Goal: Information Seeking & Learning: Learn about a topic

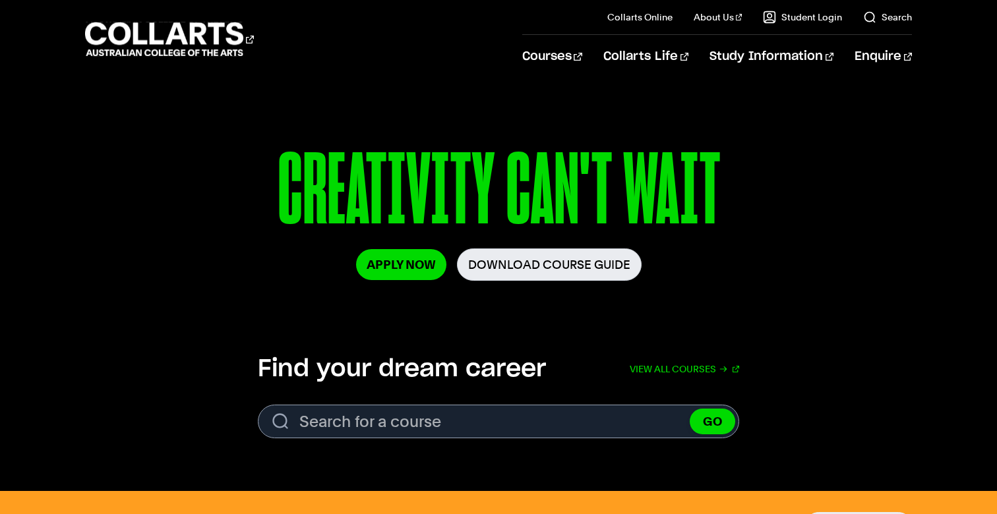
scroll to position [166, 0]
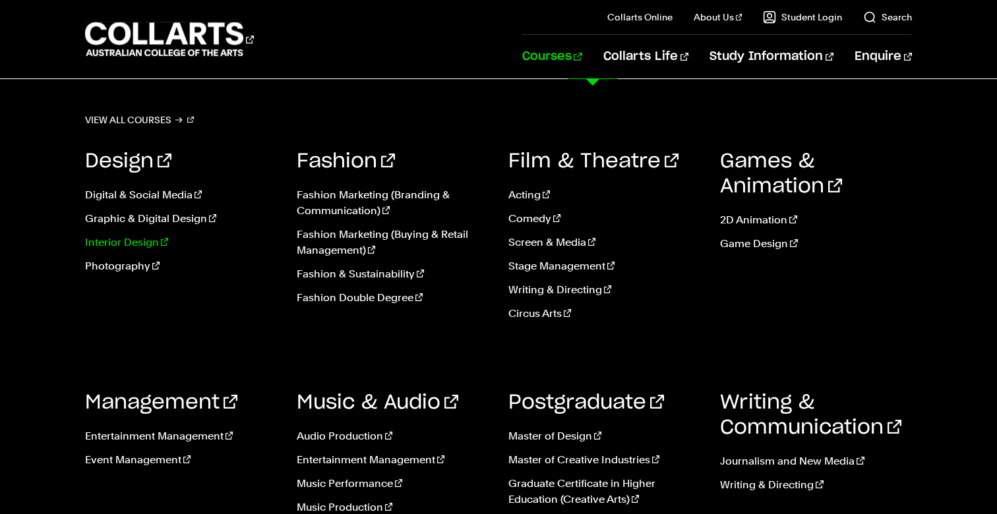
click at [143, 241] on link "Interior Design" at bounding box center [181, 243] width 192 height 16
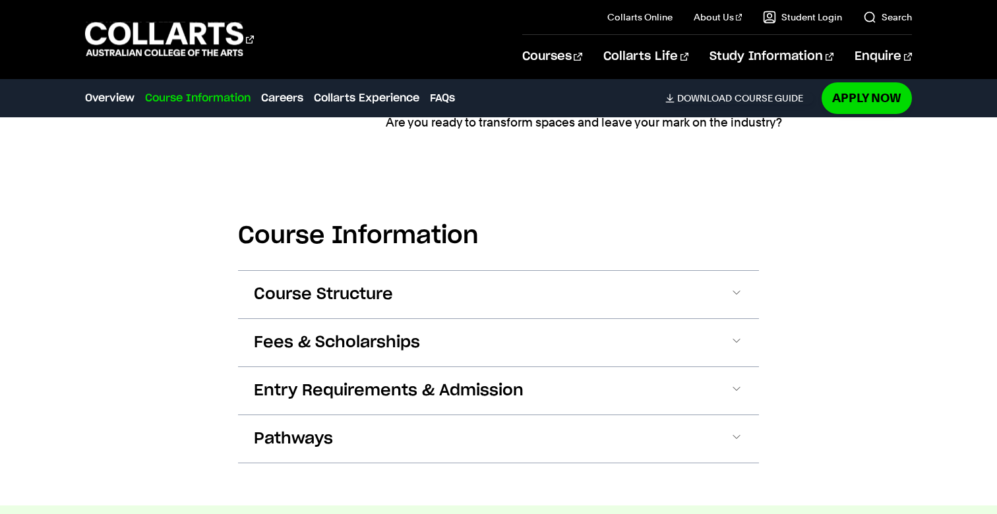
scroll to position [1394, 0]
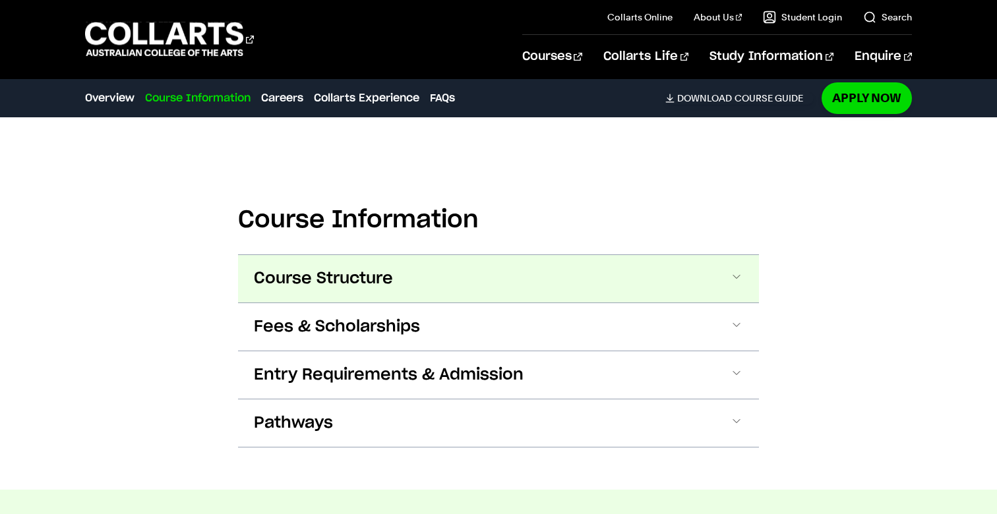
click at [369, 287] on span "Course Structure" at bounding box center [323, 278] width 139 height 21
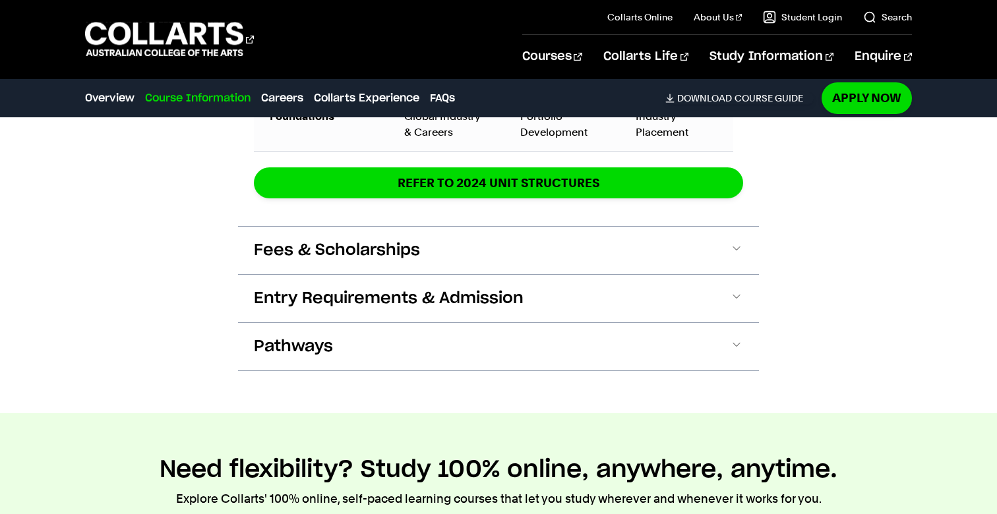
scroll to position [2349, 0]
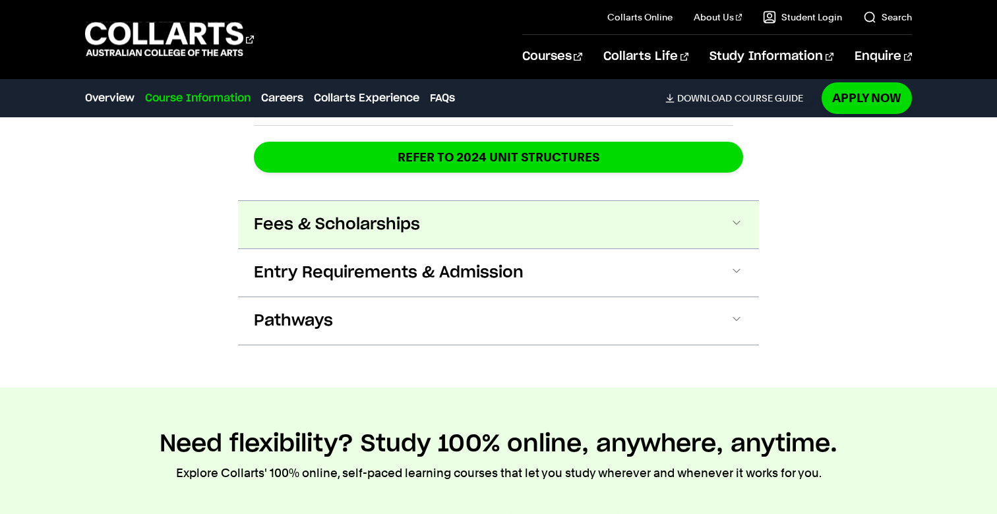
click at [404, 218] on span "Fees & Scholarships" at bounding box center [337, 224] width 166 height 21
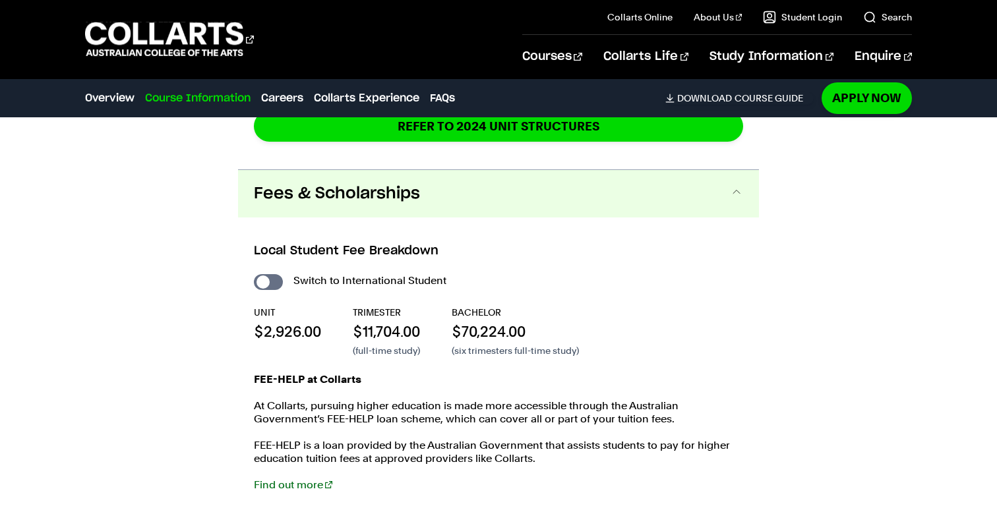
scroll to position [2380, 0]
click at [277, 285] on input "International Student" at bounding box center [268, 282] width 29 height 16
checkbox input "true"
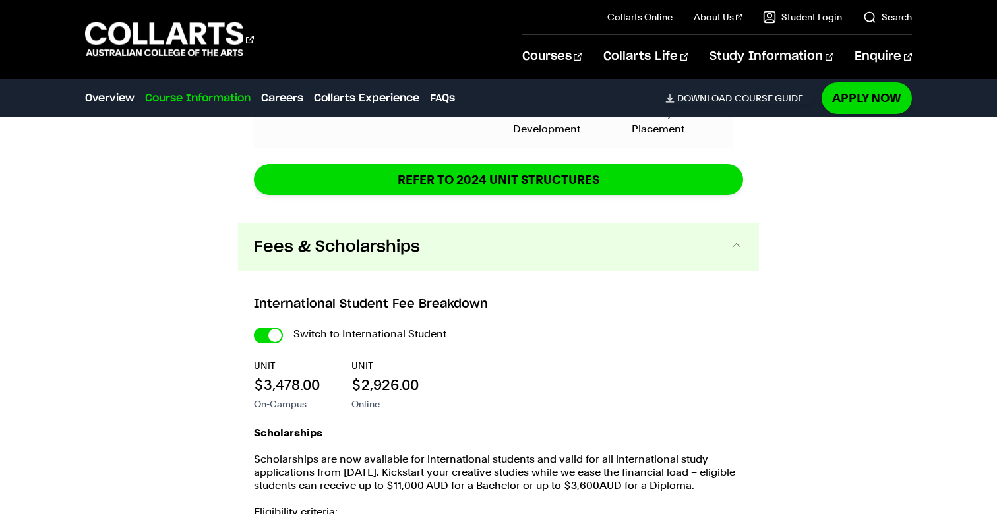
scroll to position [2724, 0]
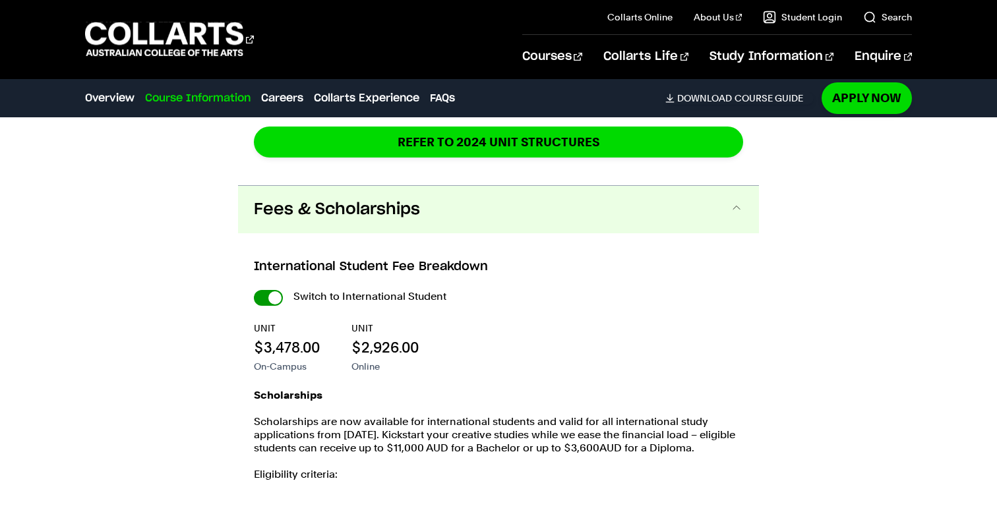
click at [260, 293] on input "International Student" at bounding box center [268, 298] width 29 height 16
checkbox input "false"
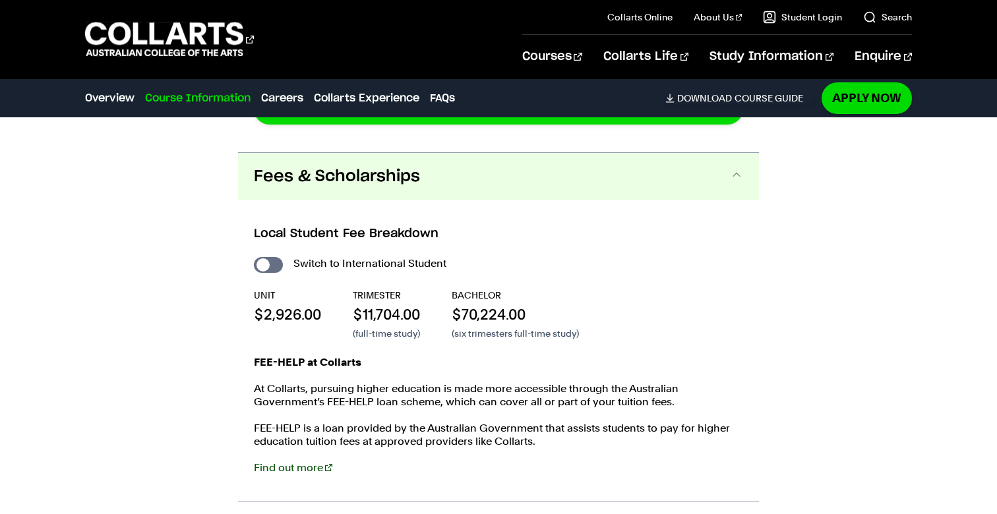
scroll to position [2354, 0]
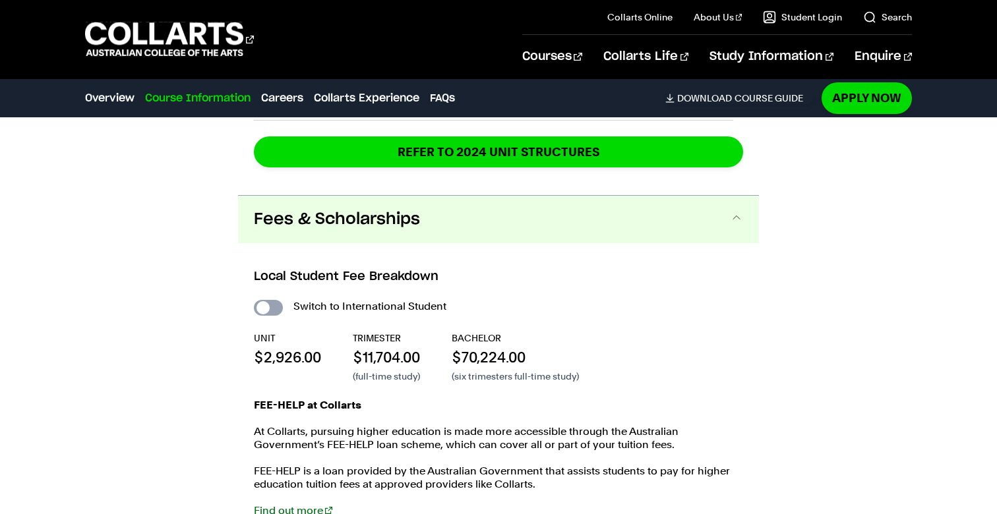
click at [272, 306] on input "International Student" at bounding box center [268, 308] width 29 height 16
checkbox input "true"
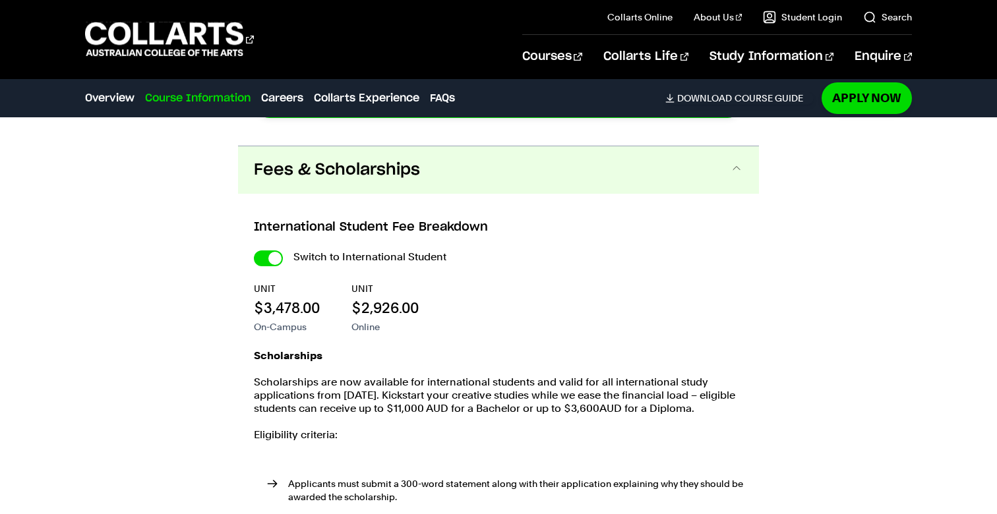
scroll to position [2821, 0]
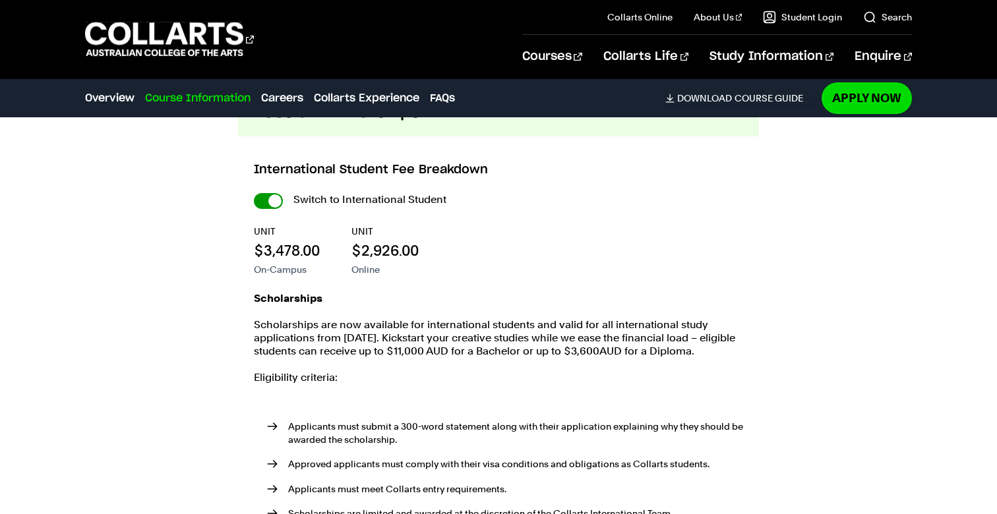
click at [261, 196] on input "International Student" at bounding box center [268, 201] width 29 height 16
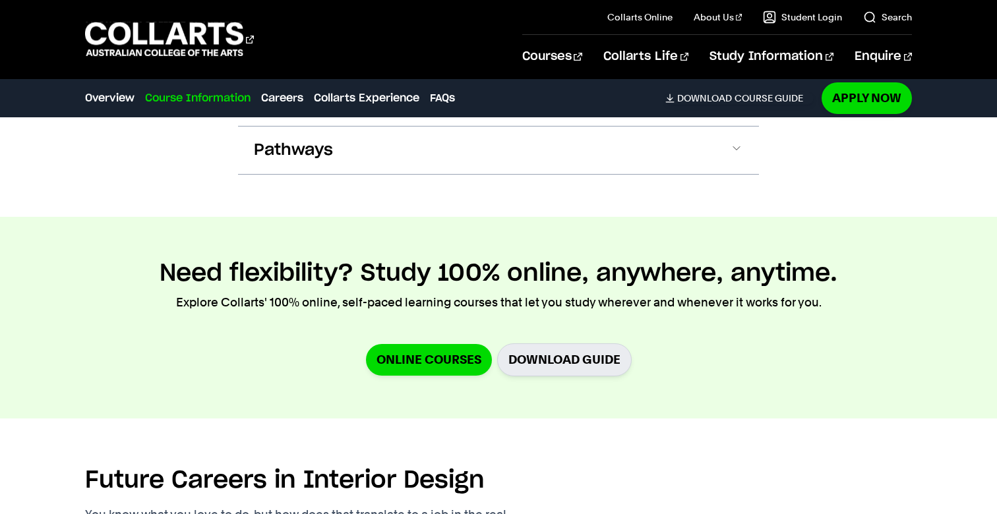
checkbox input "false"
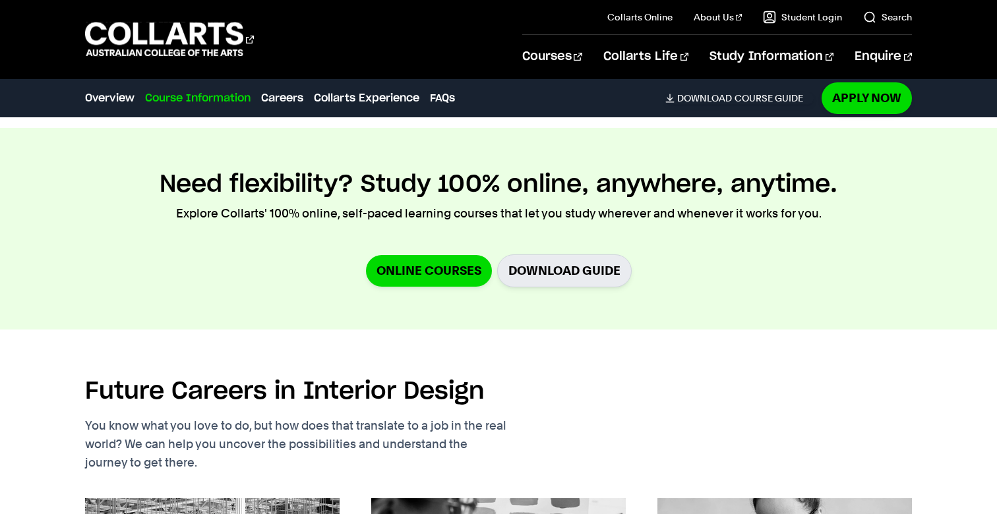
scroll to position [2905, 0]
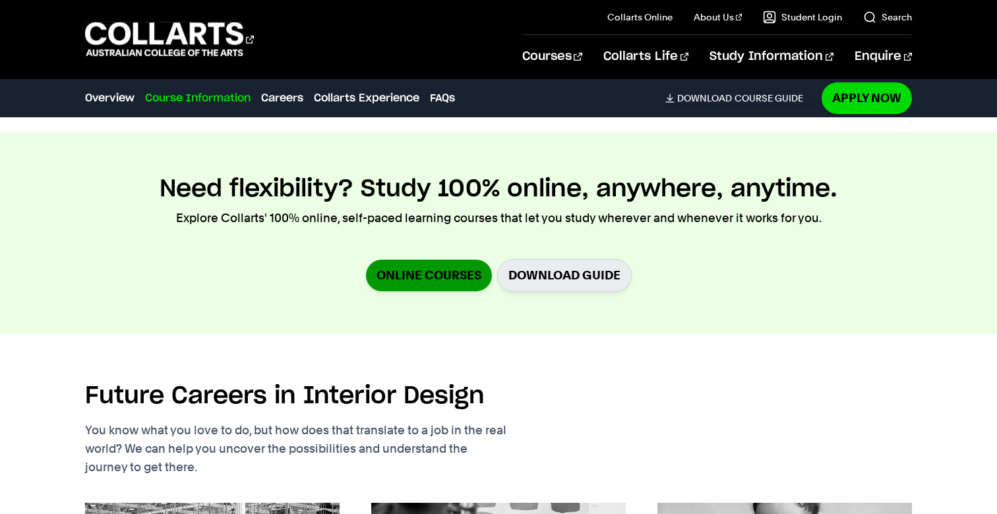
click at [431, 274] on link "Online Courses" at bounding box center [429, 275] width 126 height 31
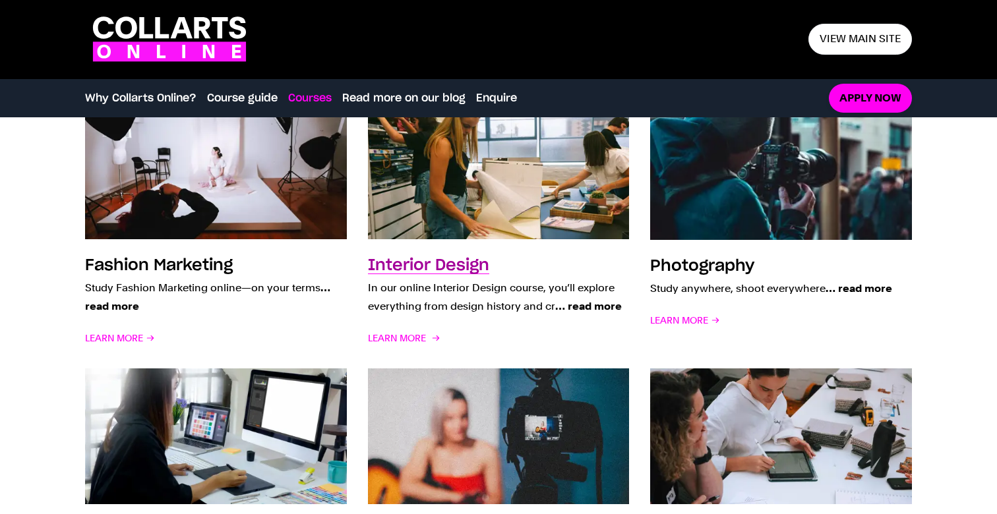
scroll to position [1021, 0]
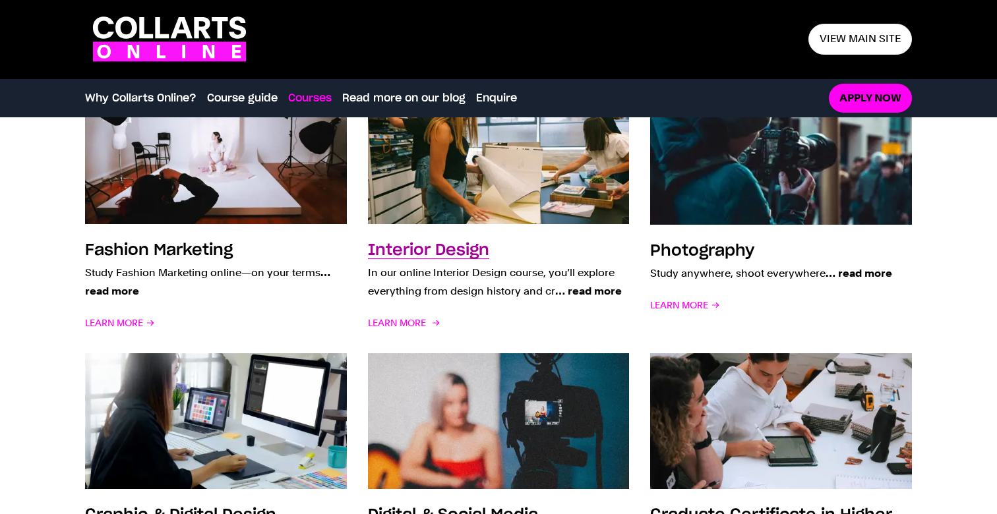
click at [451, 249] on h3 "Interior Design" at bounding box center [428, 251] width 121 height 16
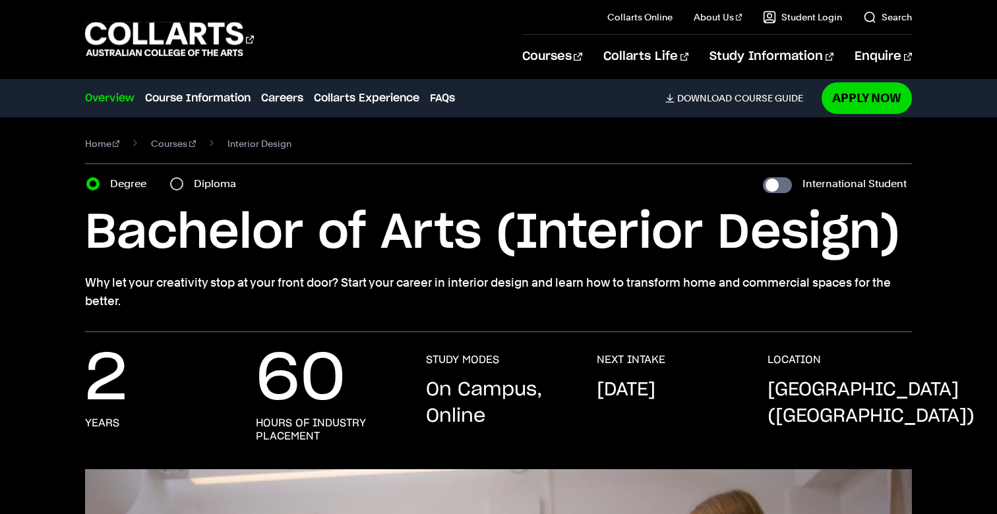
scroll to position [4, 0]
click at [182, 185] on input "Diploma" at bounding box center [176, 183] width 13 height 13
radio input "true"
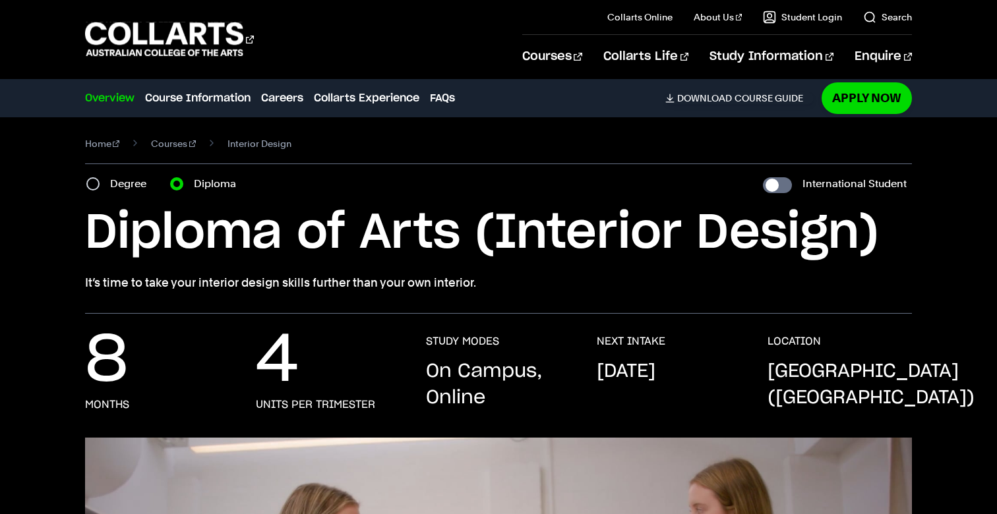
click at [92, 185] on input "Degree" at bounding box center [92, 183] width 13 height 13
radio input "true"
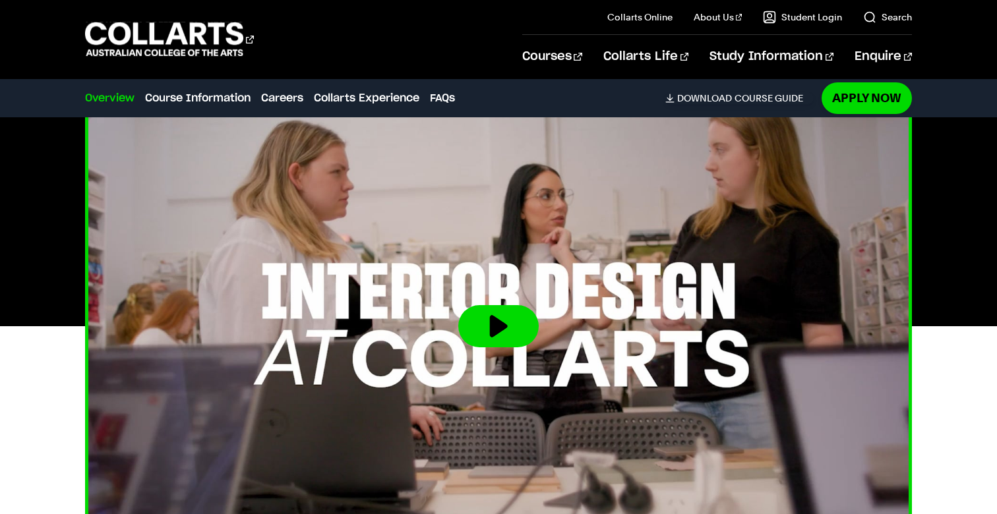
scroll to position [325, 0]
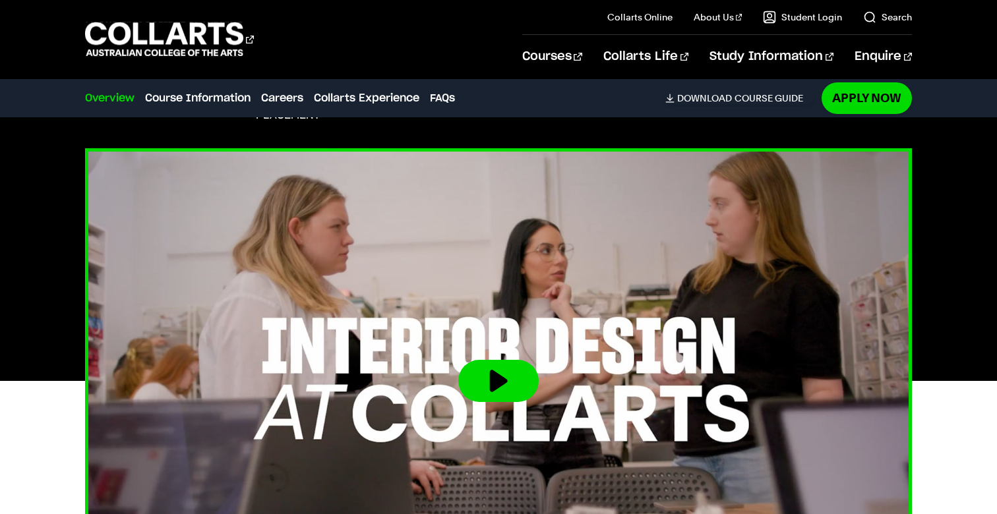
click at [497, 363] on button at bounding box center [498, 381] width 80 height 42
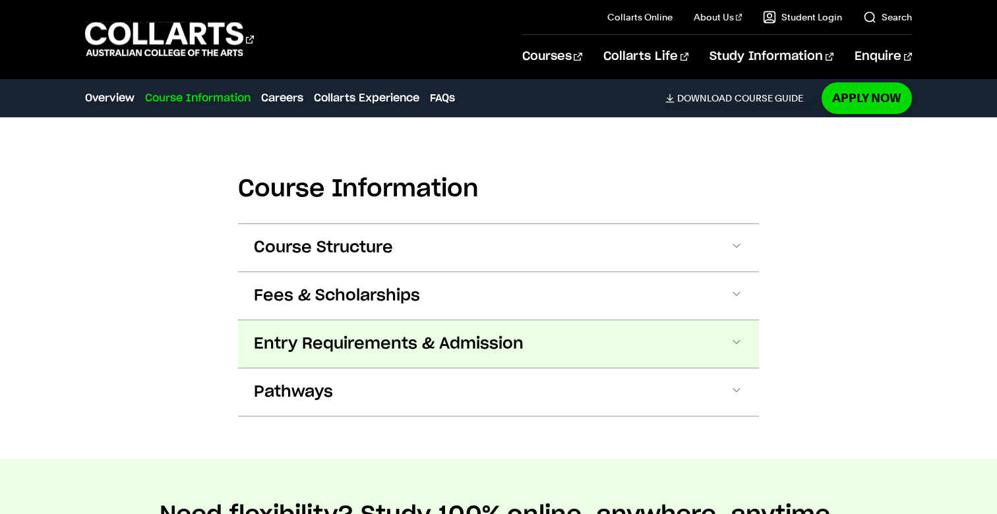
scroll to position [1425, 0]
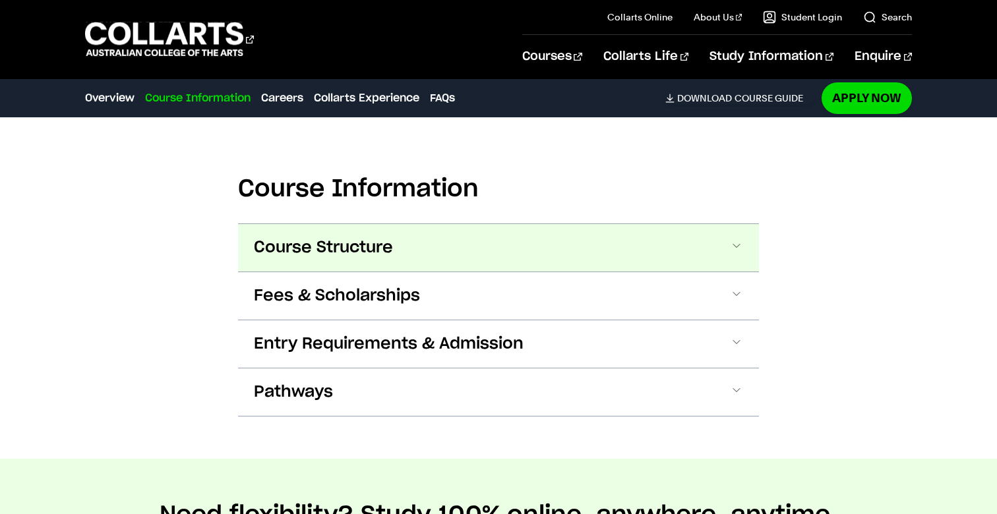
click at [520, 242] on button "Course Structure" at bounding box center [498, 247] width 521 height 47
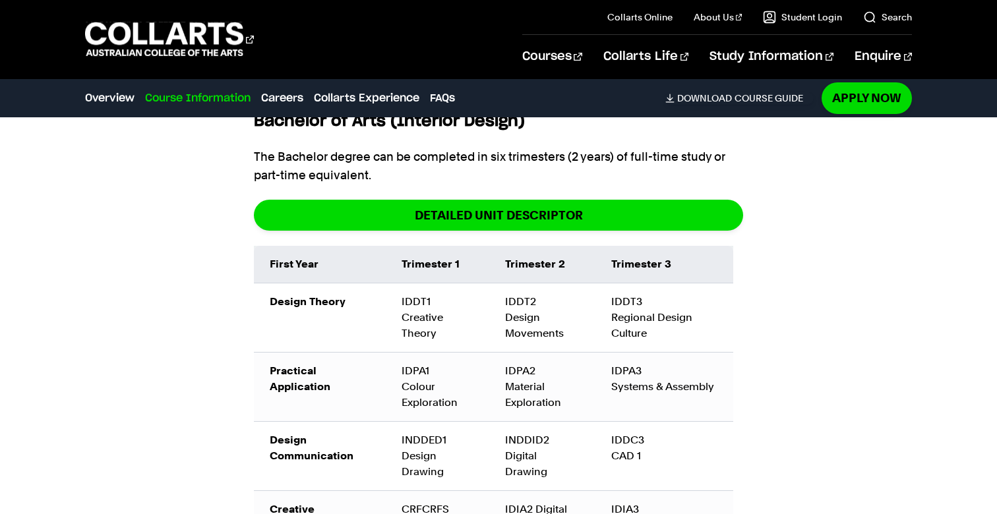
scroll to position [1618, 0]
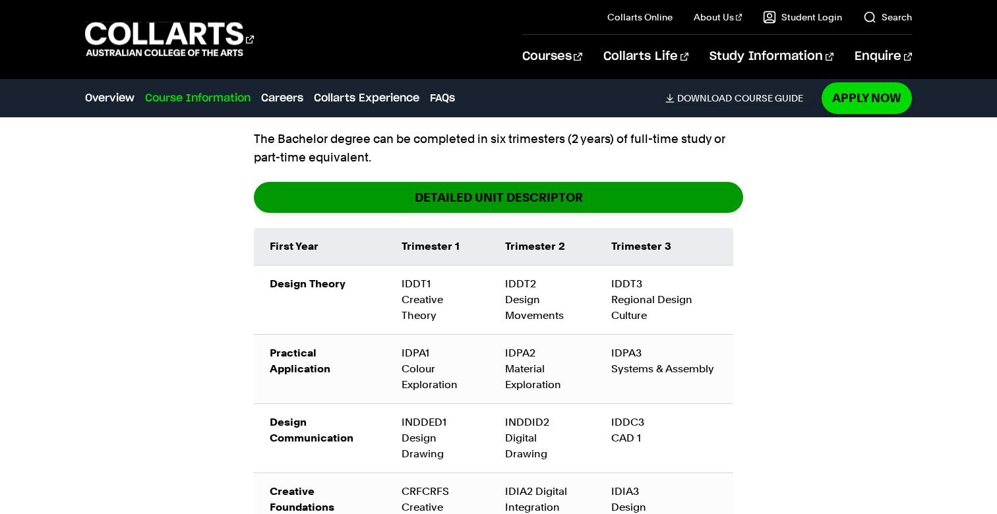
click at [528, 200] on span "DETAILED UNIT DESCRIPTOR" at bounding box center [499, 197] width 168 height 15
